Goal: Task Accomplishment & Management: Manage account settings

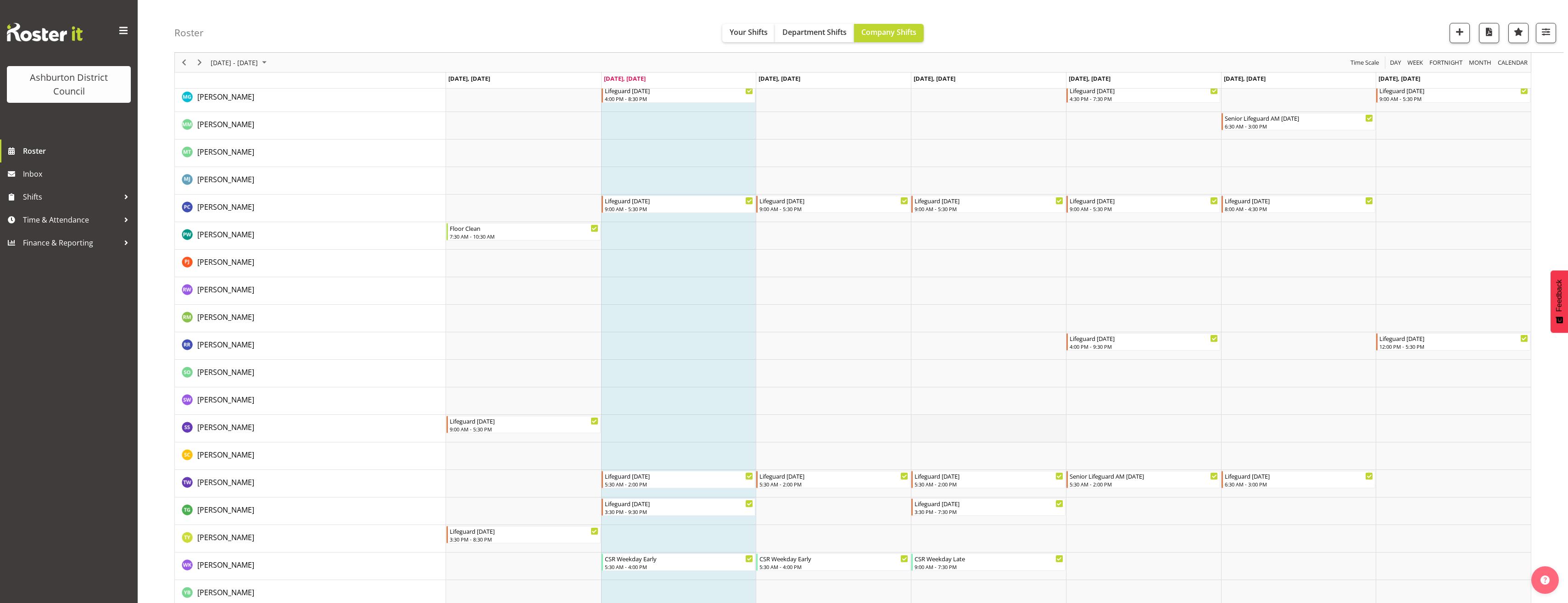
scroll to position [1572, 0]
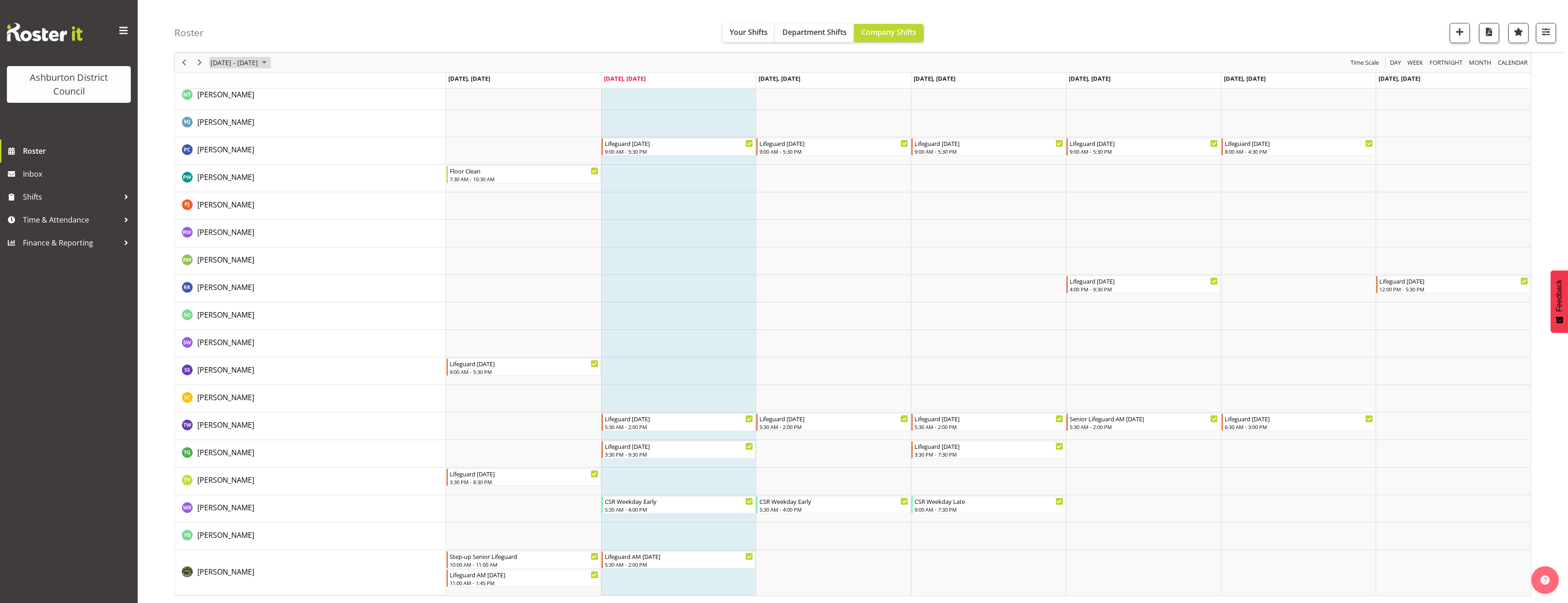
click at [270, 57] on span "September 08 - 14, 2025" at bounding box center [264, 62] width 11 height 12
click at [218, 165] on span "22" at bounding box center [220, 164] width 14 height 14
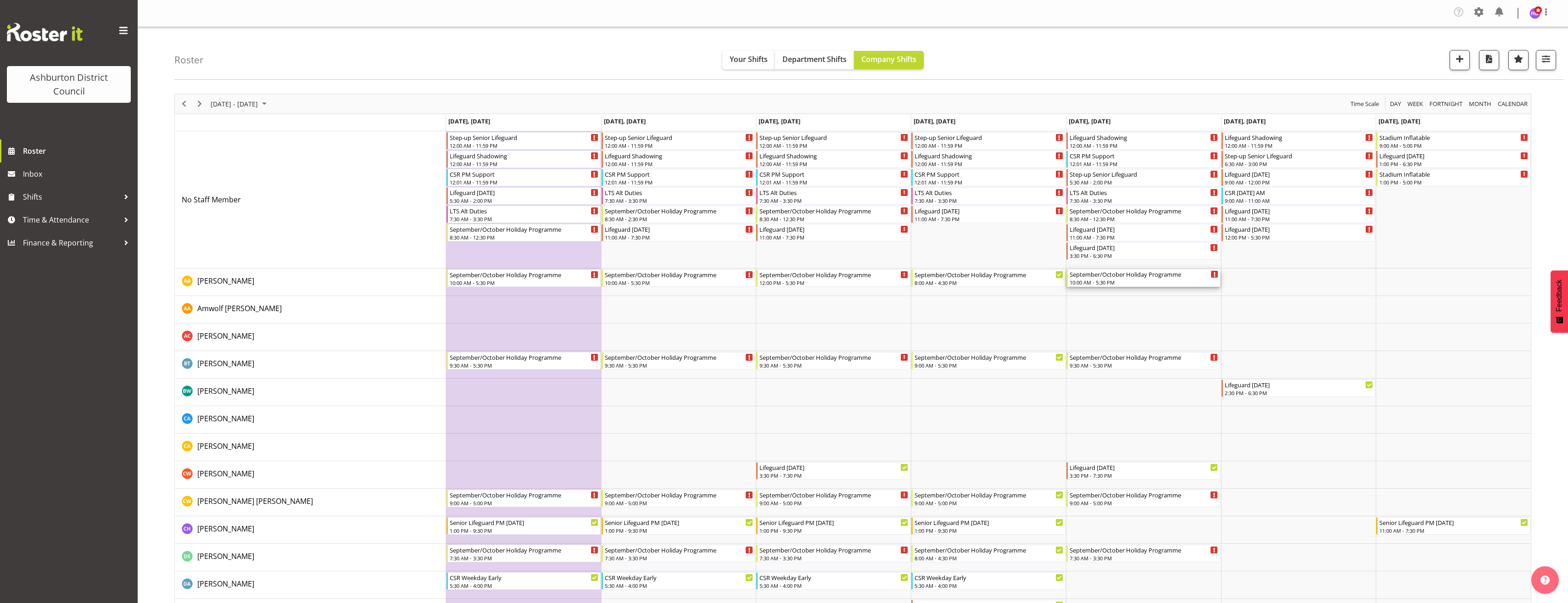
click at [1103, 277] on div "September/October Holiday Programme" at bounding box center [1144, 274] width 149 height 9
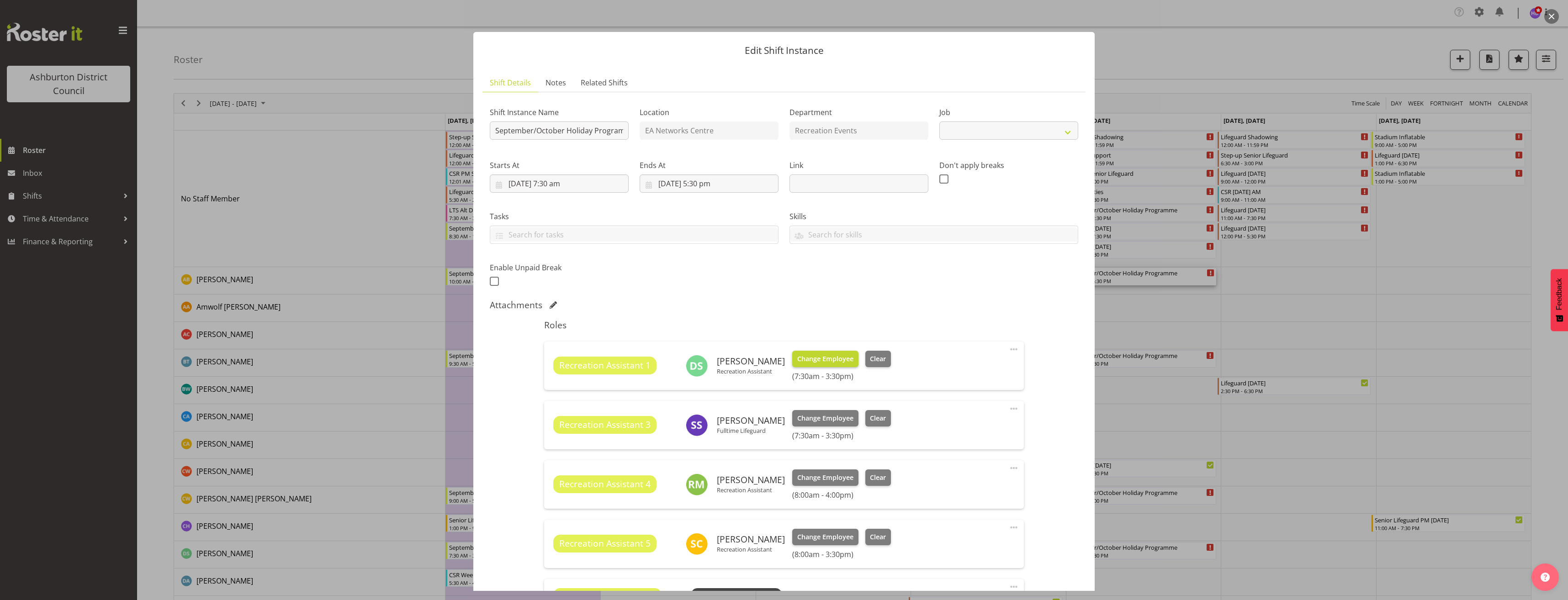
select select "4046"
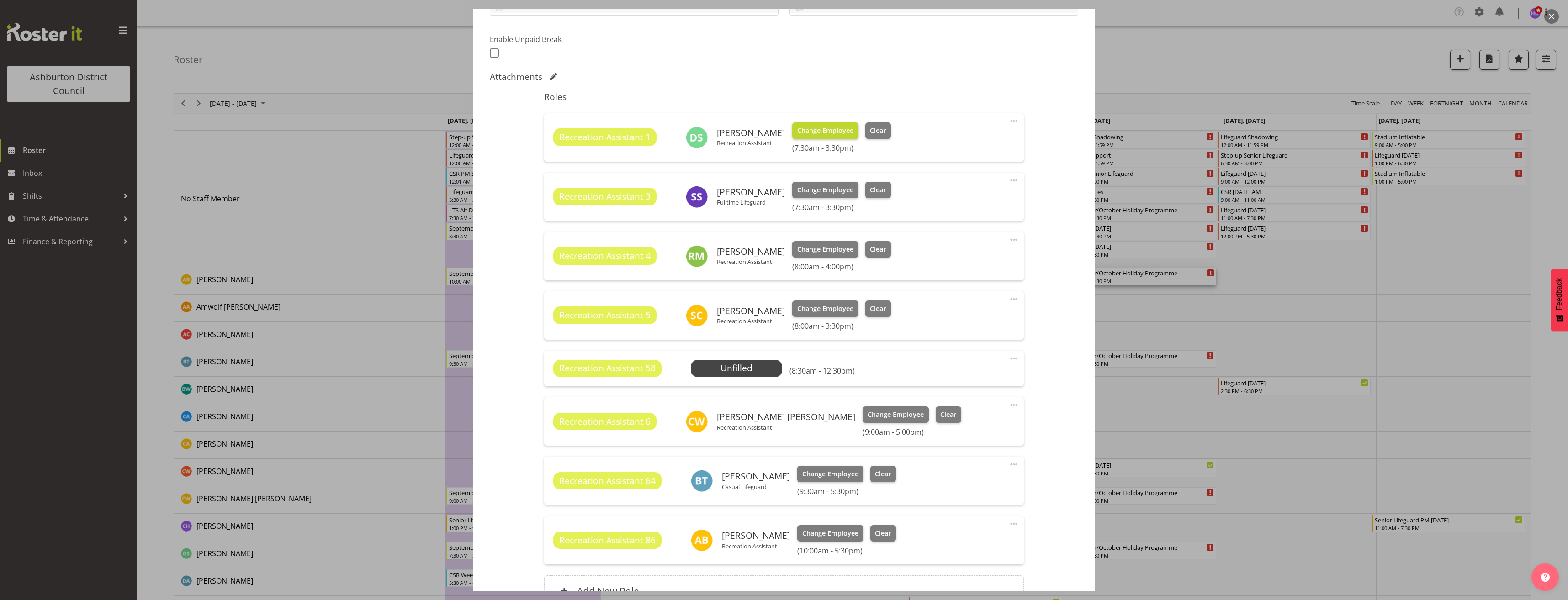
scroll to position [274, 0]
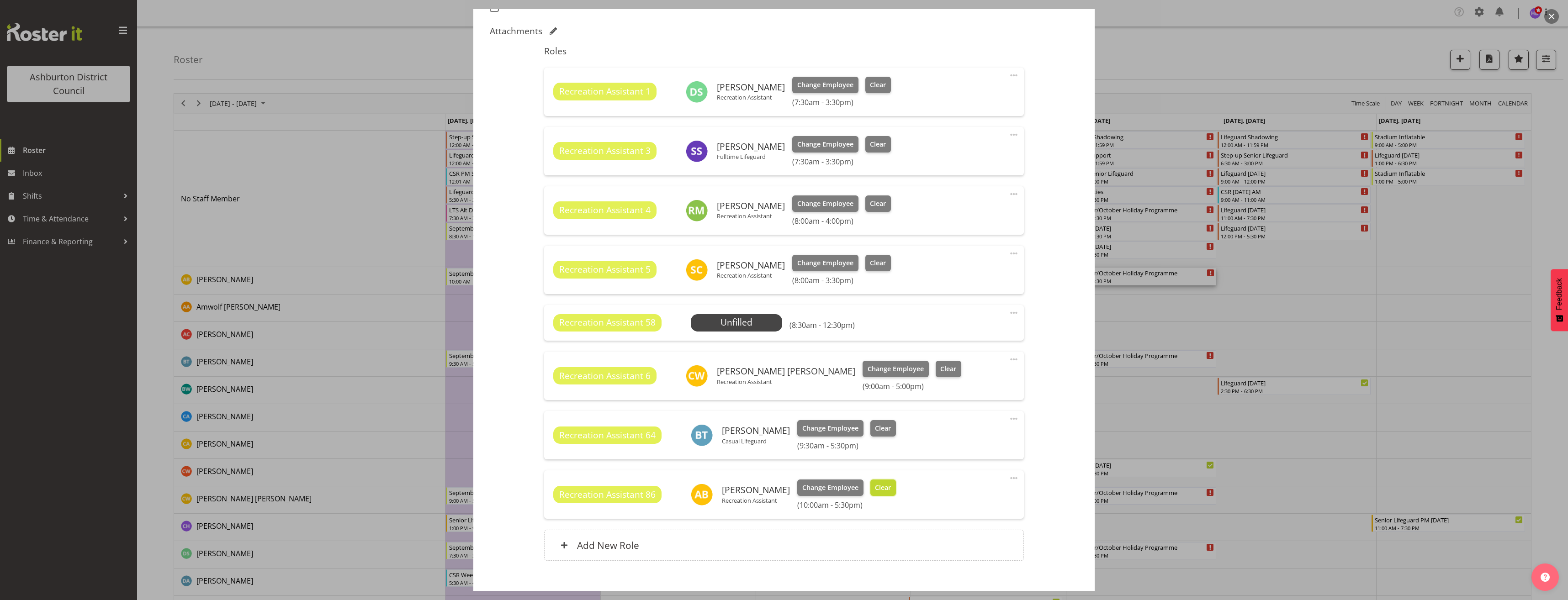
click at [875, 490] on span "Clear" at bounding box center [883, 487] width 16 height 10
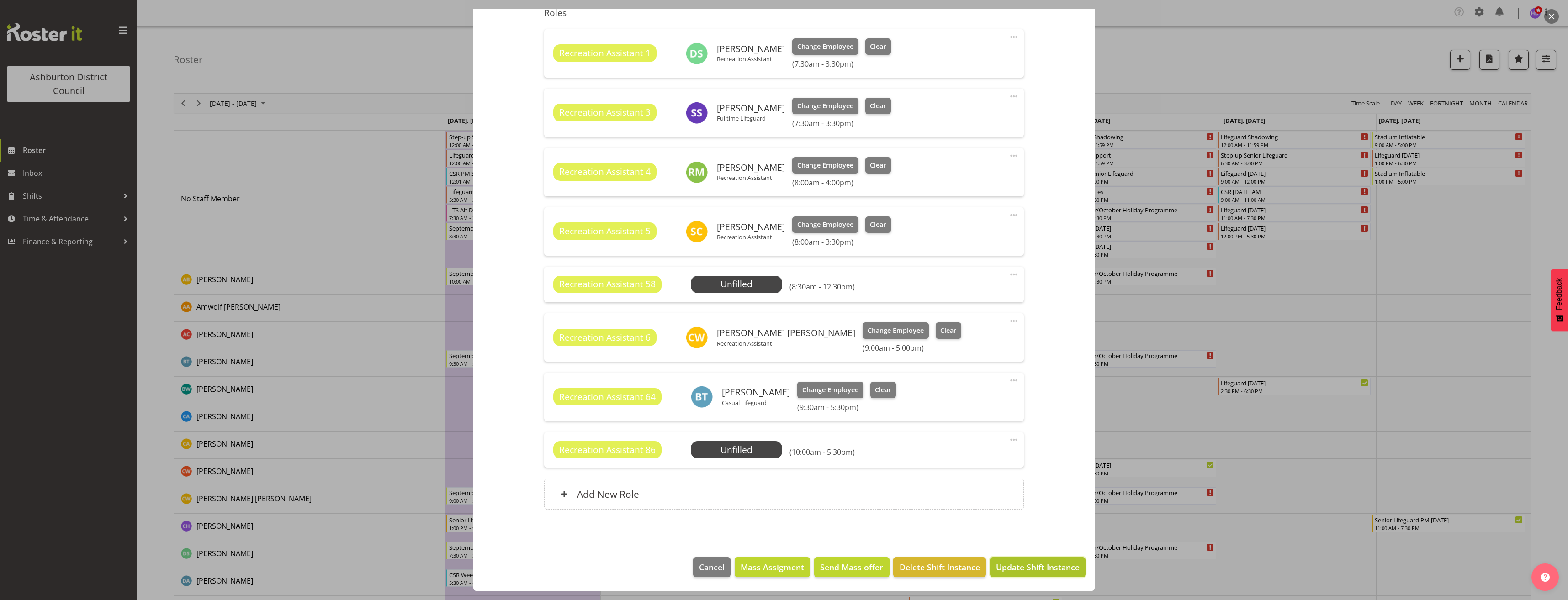
click at [1049, 572] on span "Update Shift Instance" at bounding box center [1037, 567] width 83 height 12
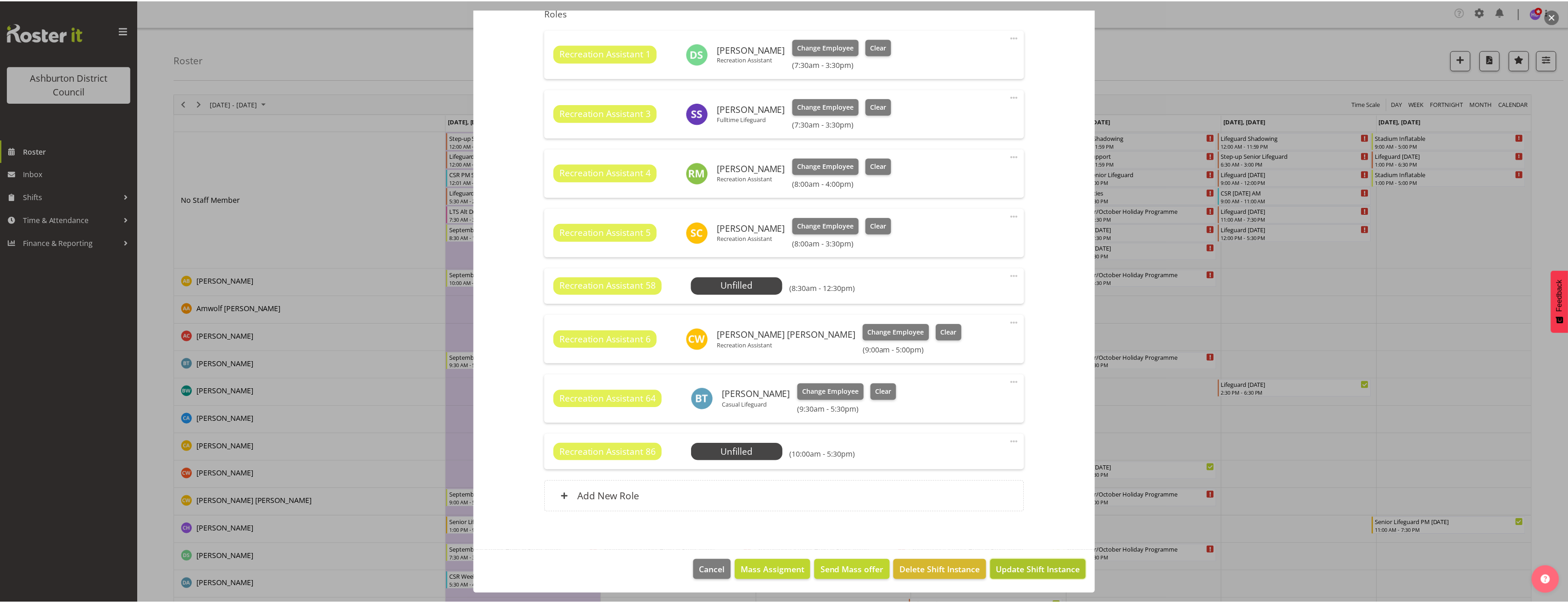
scroll to position [277, 0]
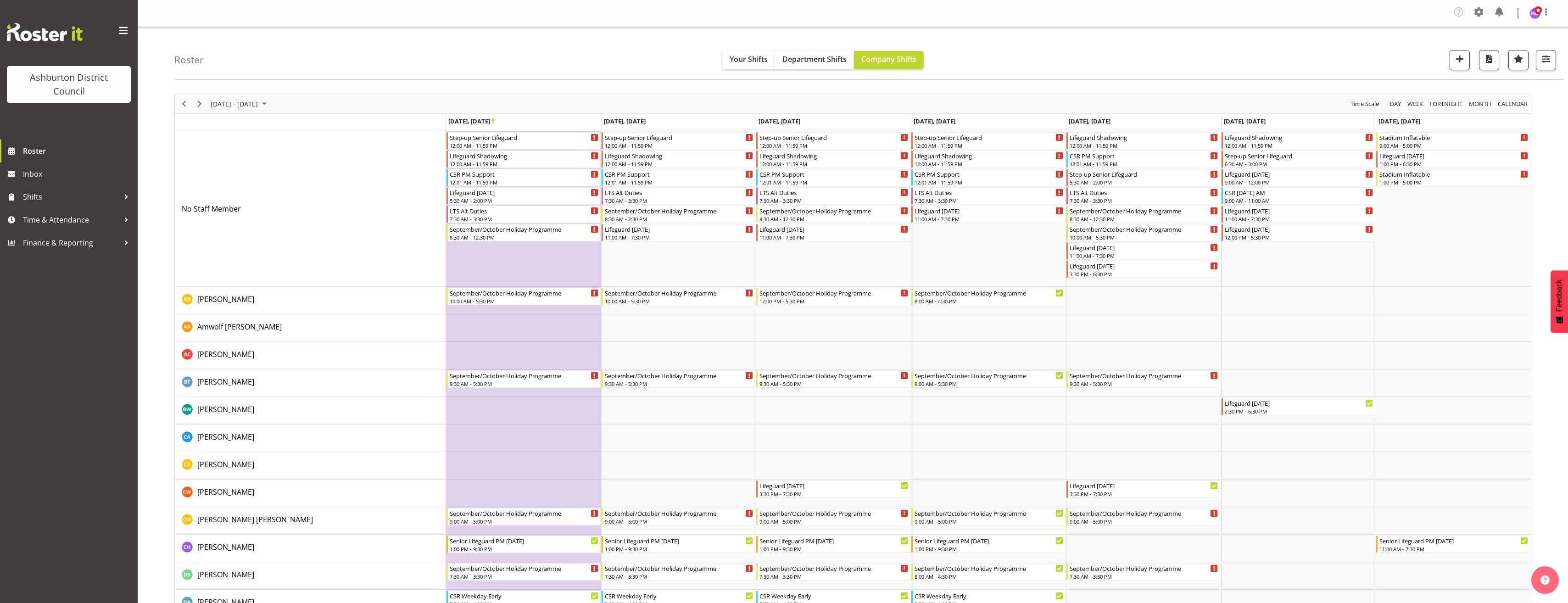
click at [299, 110] on div "[DATE] - [DATE] [DATE] Day Week Fortnight Month calendar Month Agenda Time Scale" at bounding box center [853, 104] width 1356 height 20
click at [270, 107] on span "September 22 - 28, 2025" at bounding box center [264, 104] width 11 height 12
click at [296, 238] on button "[DATE]" at bounding box center [300, 239] width 31 height 13
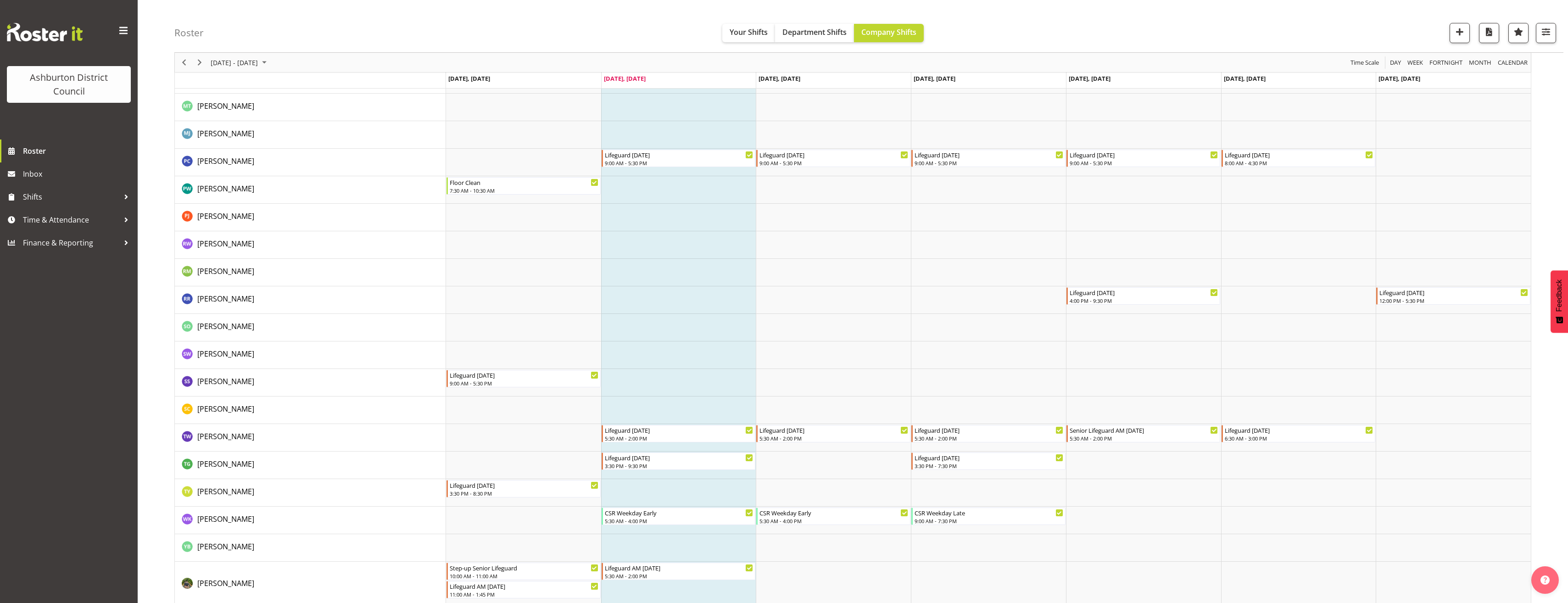
scroll to position [1572, 0]
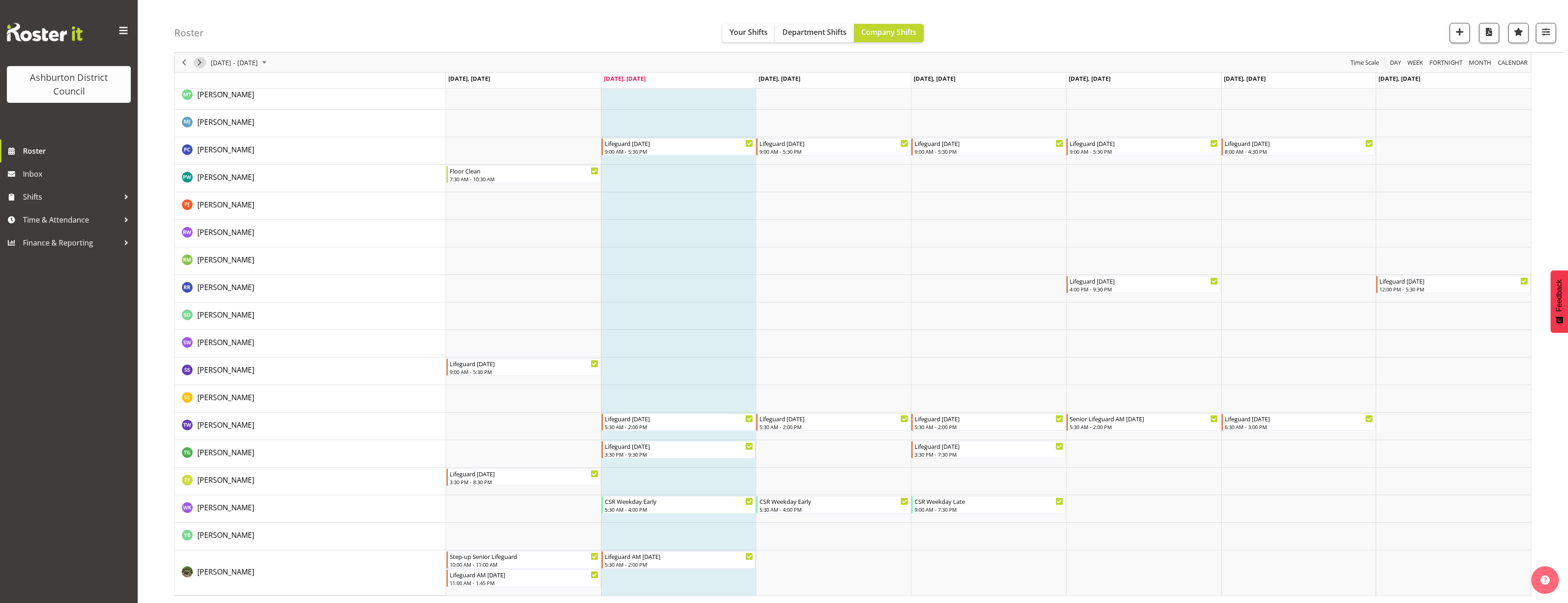
click at [200, 64] on span "Next" at bounding box center [199, 62] width 11 height 12
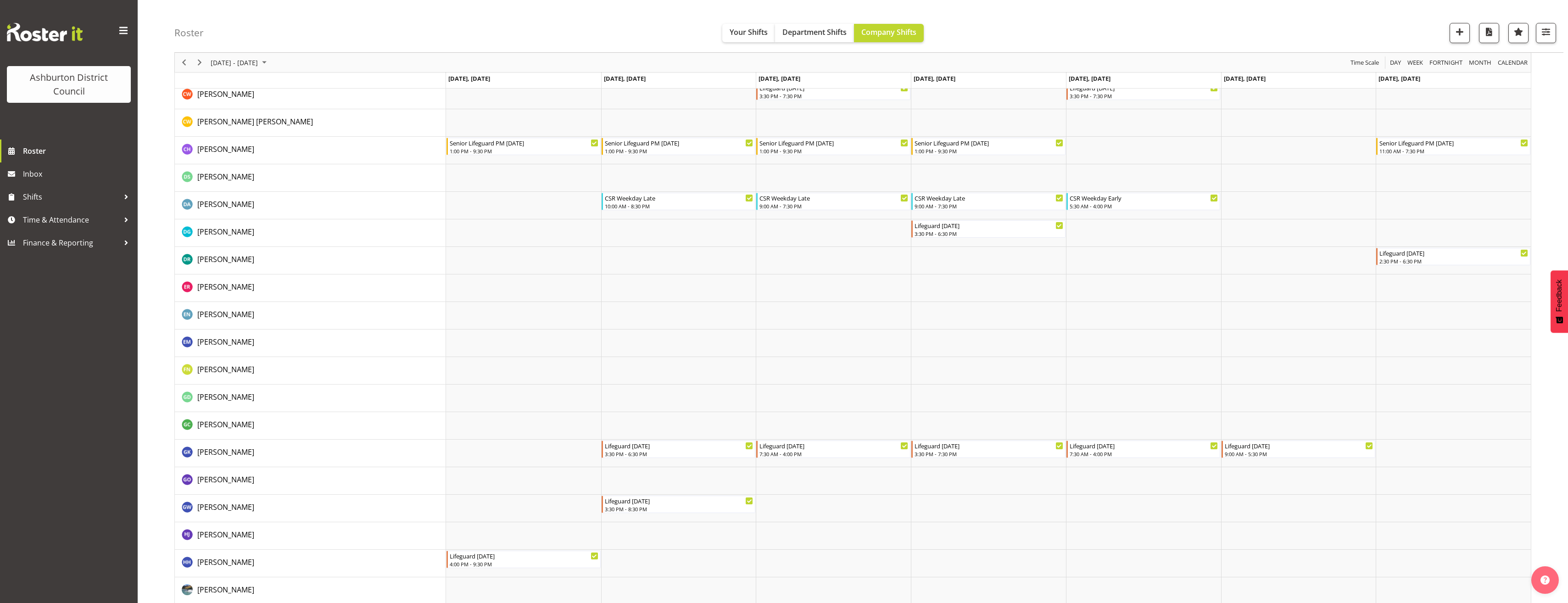
scroll to position [131, 0]
